Goal: Task Accomplishment & Management: Use online tool/utility

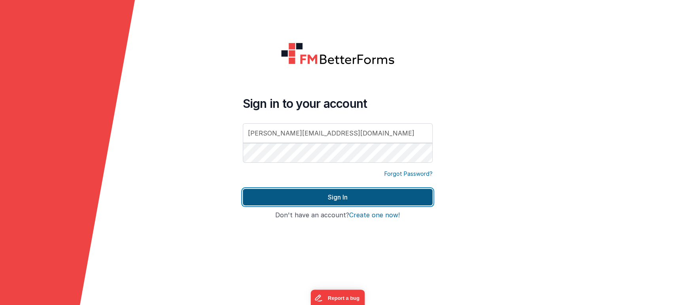
click at [362, 235] on div "Sign in to your account shubham@loggix.com Forgot Password? Sign In Sign in wit…" at bounding box center [337, 153] width 202 height 234
click at [363, 195] on button "Sign In" at bounding box center [338, 197] width 190 height 17
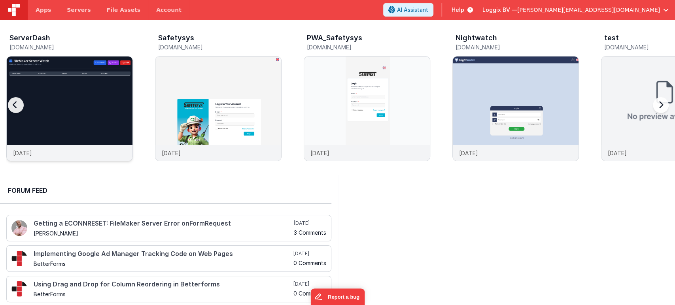
click at [92, 107] on img at bounding box center [70, 120] width 126 height 126
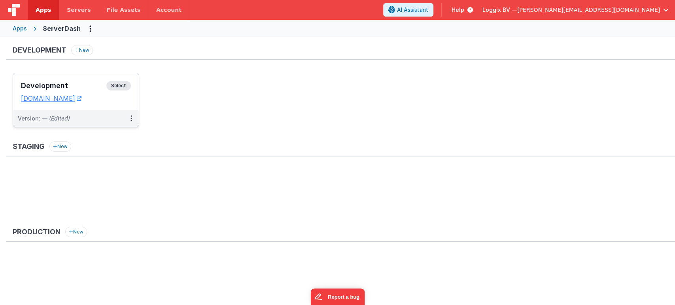
click at [119, 83] on span "Select" at bounding box center [118, 85] width 25 height 9
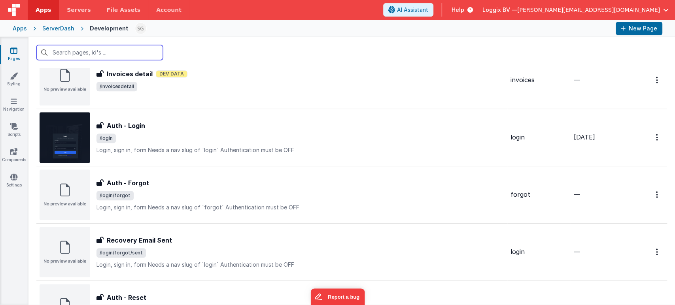
scroll to position [319, 0]
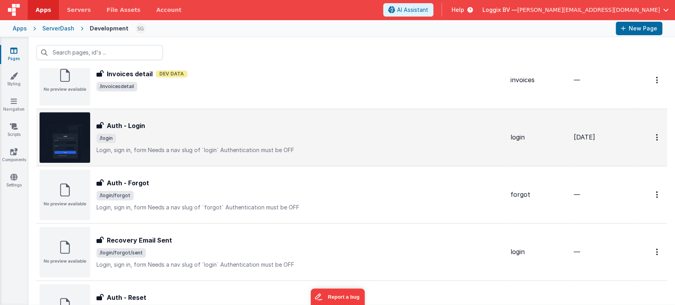
click at [406, 149] on p "Login, sign in, formNeeds a nav slug of `login`Authentication must be OFF" at bounding box center [300, 150] width 408 height 8
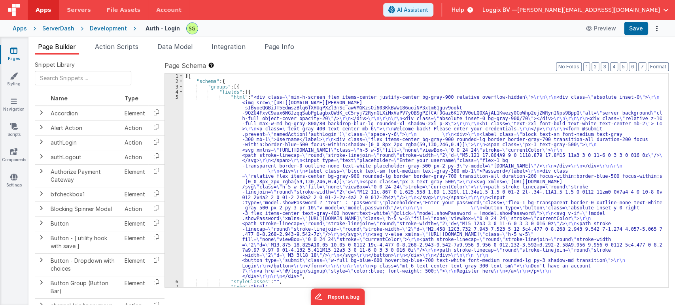
click at [11, 47] on icon at bounding box center [13, 51] width 7 height 8
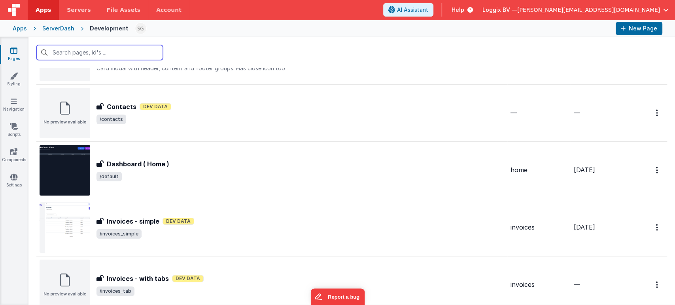
scroll to position [51, 0]
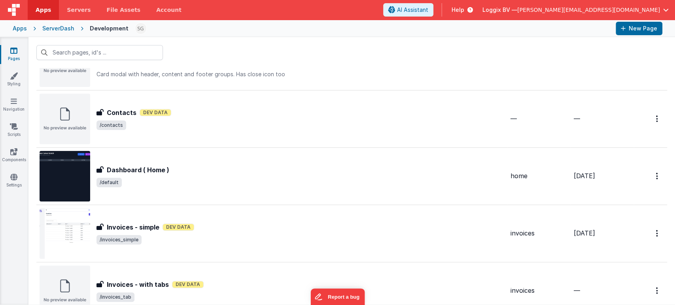
click at [221, 189] on div "Dashboard ( Home ) Dashboard ( Home ) /default" at bounding box center [272, 176] width 465 height 51
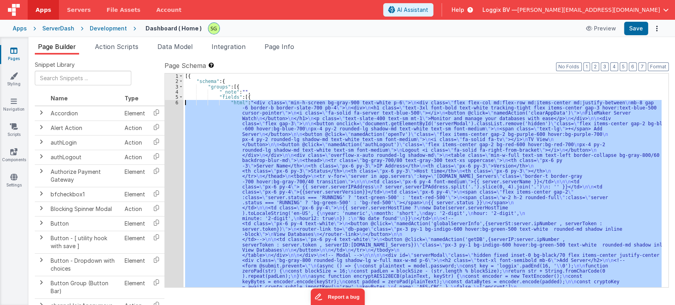
click at [14, 51] on icon at bounding box center [13, 51] width 7 height 8
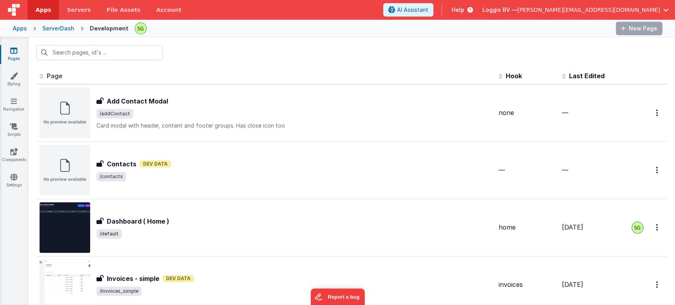
click at [14, 51] on icon at bounding box center [13, 51] width 7 height 8
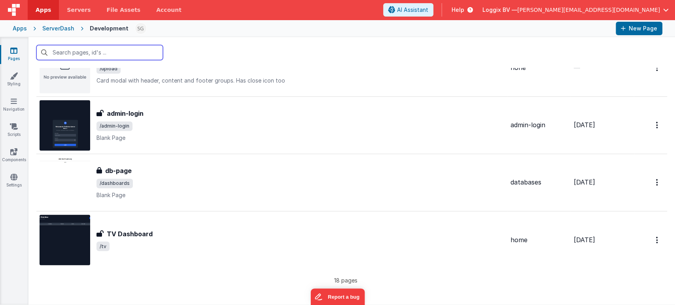
scroll to position [848, 0]
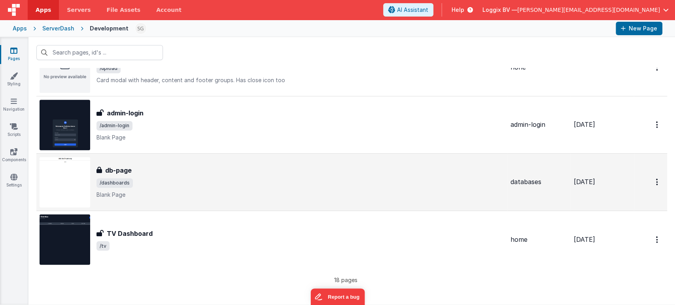
click at [275, 187] on div "db-page db-page /dashboards Blank Page" at bounding box center [300, 182] width 408 height 33
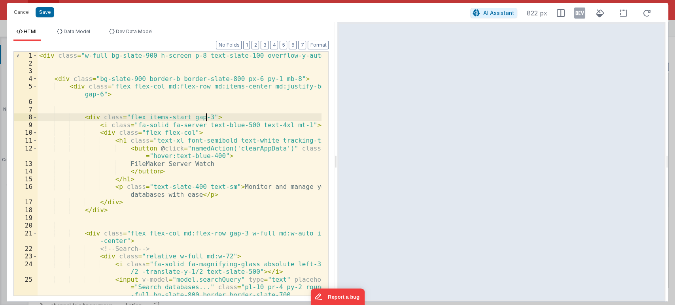
click at [215, 115] on div "< div class = "w-full bg-slate-900 h-screen p-8 text-slate-100 overflow-y-auto"…" at bounding box center [180, 181] width 284 height 259
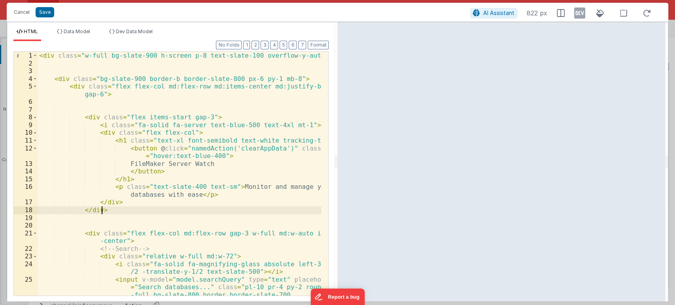
click at [145, 211] on div "< div class = "w-full bg-slate-900 h-screen p-8 text-slate-100 overflow-y-auto"…" at bounding box center [180, 181] width 284 height 259
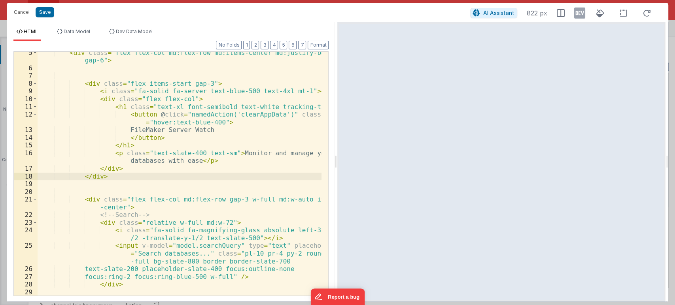
click at [132, 202] on div "< div class = "flex flex-col md:flex-row md:items-center md:justify-between gap…" at bounding box center [180, 182] width 284 height 267
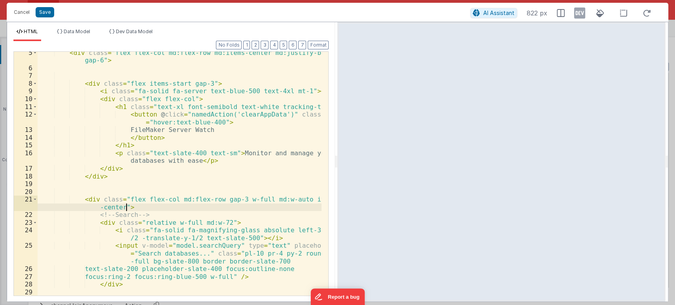
click at [134, 208] on div "< div class = "flex flex-col md:flex-row md:items-center md:justify-between gap…" at bounding box center [180, 182] width 284 height 267
click at [230, 200] on div "< div class = "flex flex-col md:flex-row md:items-center md:justify-between gap…" at bounding box center [180, 182] width 284 height 267
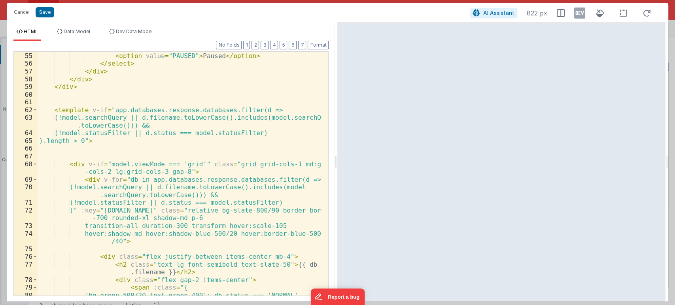
scroll to position [541, 0]
click at [195, 172] on div "< option value = "PAUSED" > Paused </ option > </ select > </ div > </ div > </…" at bounding box center [180, 180] width 284 height 259
click at [225, 162] on div "< option value = "PAUSED" > Paused </ option > </ select > </ div > </ div > </…" at bounding box center [180, 180] width 284 height 259
click at [241, 164] on div "< option value = "PAUSED" > Paused </ option > </ select > </ div > </ div > </…" at bounding box center [180, 180] width 284 height 259
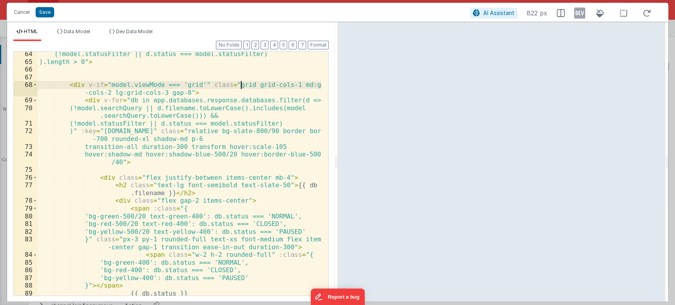
scroll to position [620, 0]
drag, startPoint x: 161, startPoint y: 93, endPoint x: 178, endPoint y: 92, distance: 17.0
click at [178, 92] on div "(!model.statusFilter || d.status === model.statusFilter) ).length > 0" > < div …" at bounding box center [180, 179] width 284 height 259
click at [178, 92] on div "(!model.statusFilter || d.status === model.statusFilter) ).length > 0" > < div …" at bounding box center [180, 174] width 284 height 244
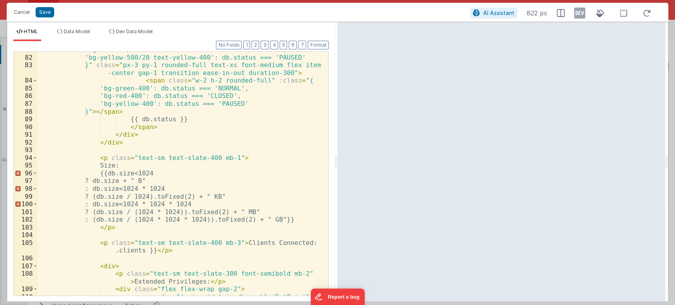
scroll to position [794, 0]
click at [45, 14] on button "Save" at bounding box center [45, 12] width 19 height 10
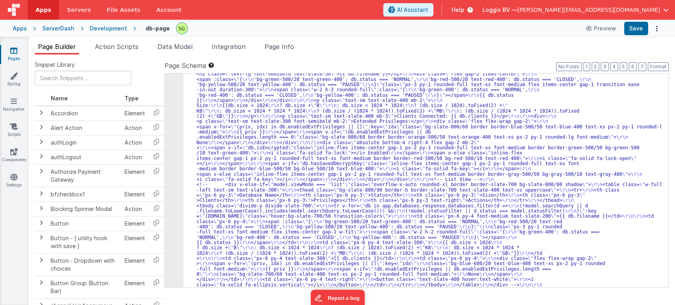
scroll to position [160, 0]
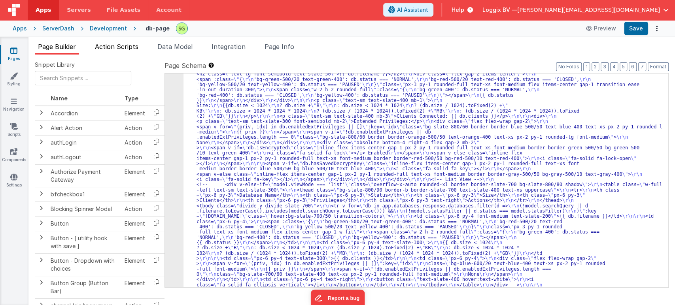
click at [123, 50] on span "Action Scripts" at bounding box center [116, 47] width 43 height 8
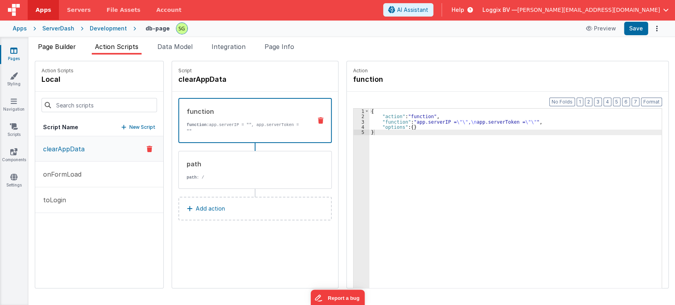
click at [76, 47] on span "Page Builder" at bounding box center [57, 47] width 38 height 8
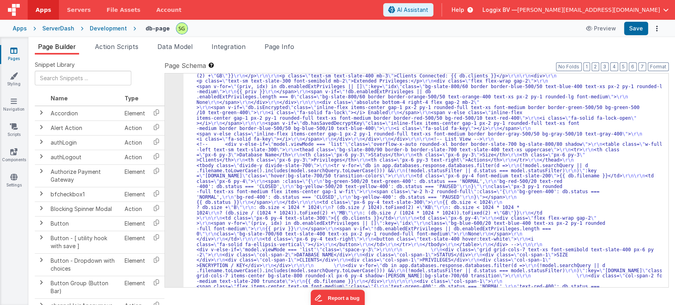
scroll to position [225, 0]
